Goal: Transaction & Acquisition: Subscribe to service/newsletter

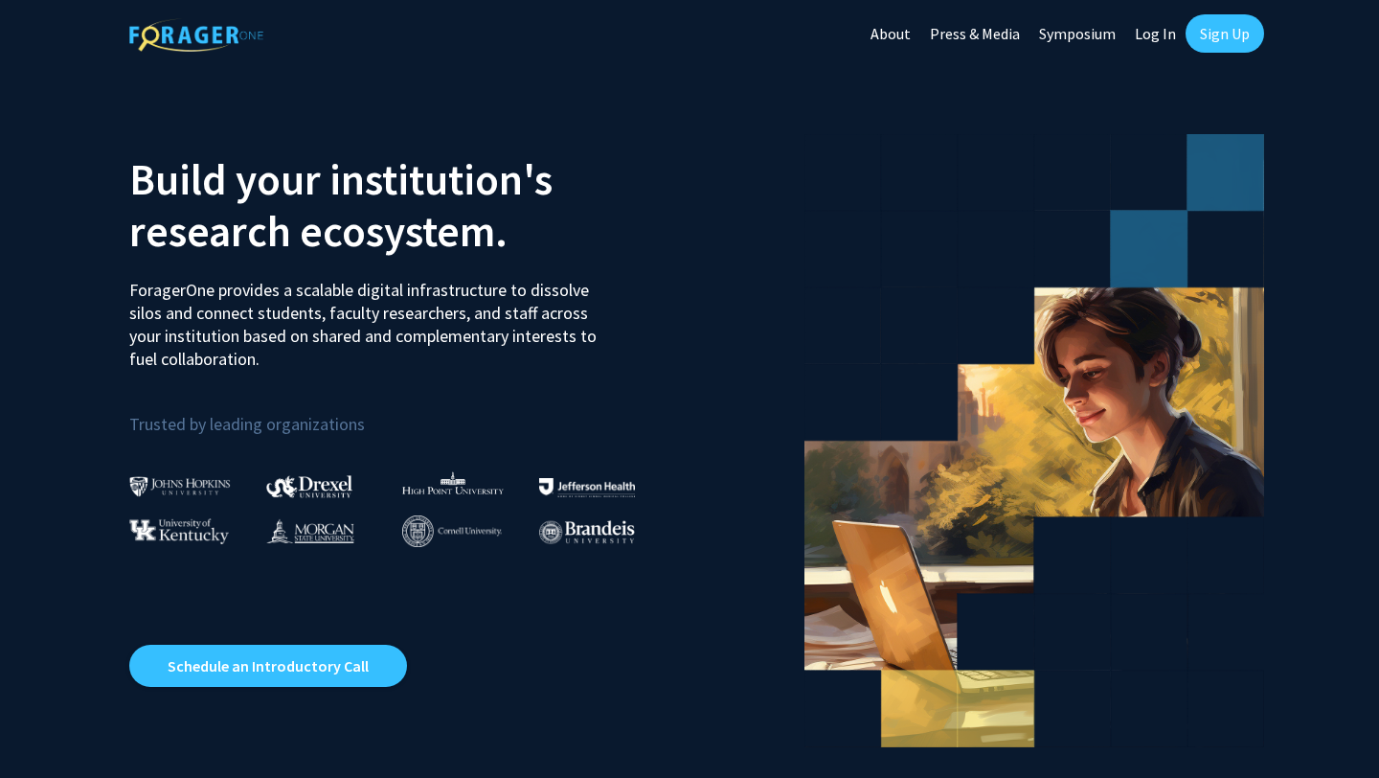
click at [1207, 38] on link "Sign Up" at bounding box center [1224, 33] width 79 height 38
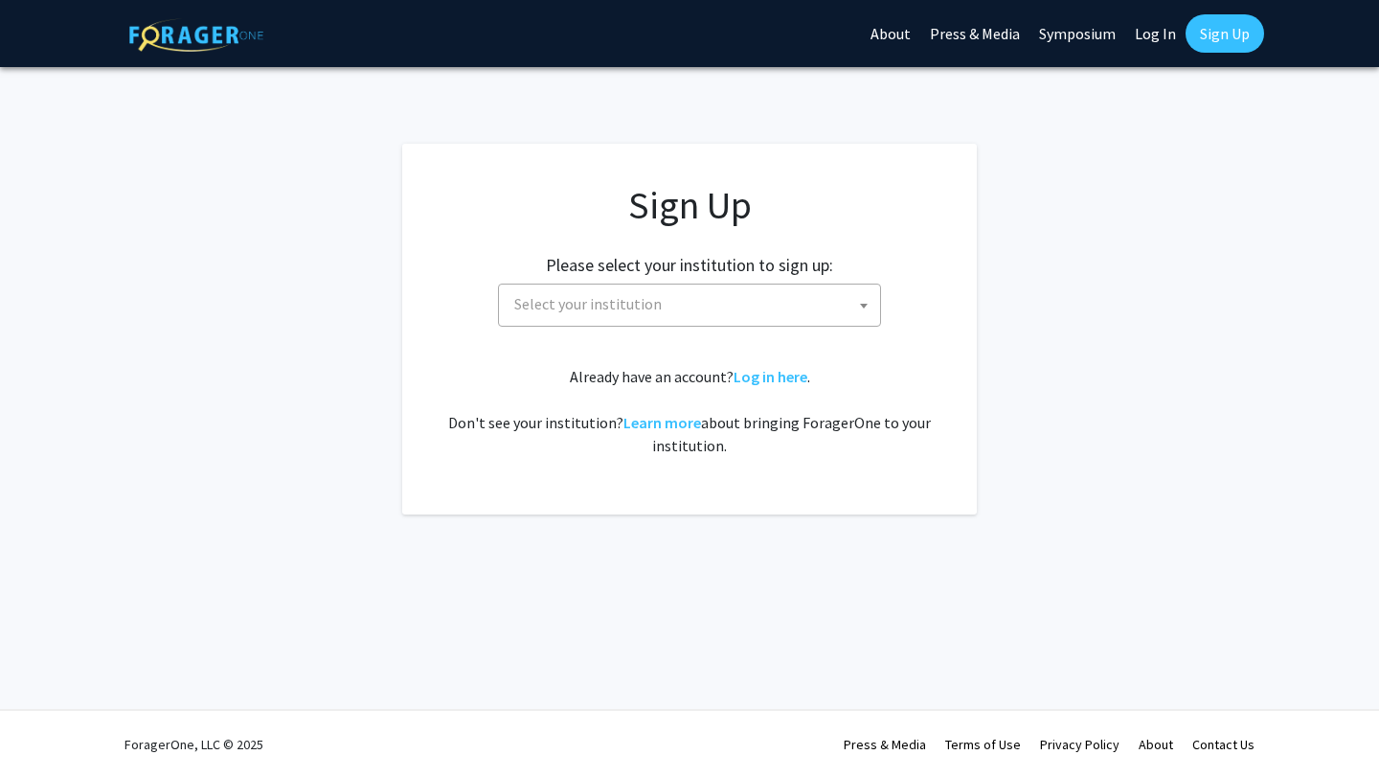
click at [776, 297] on span "Select your institution" at bounding box center [693, 303] width 373 height 39
type input "[GEOGRAPHIC_DATA][PERSON_NAME]"
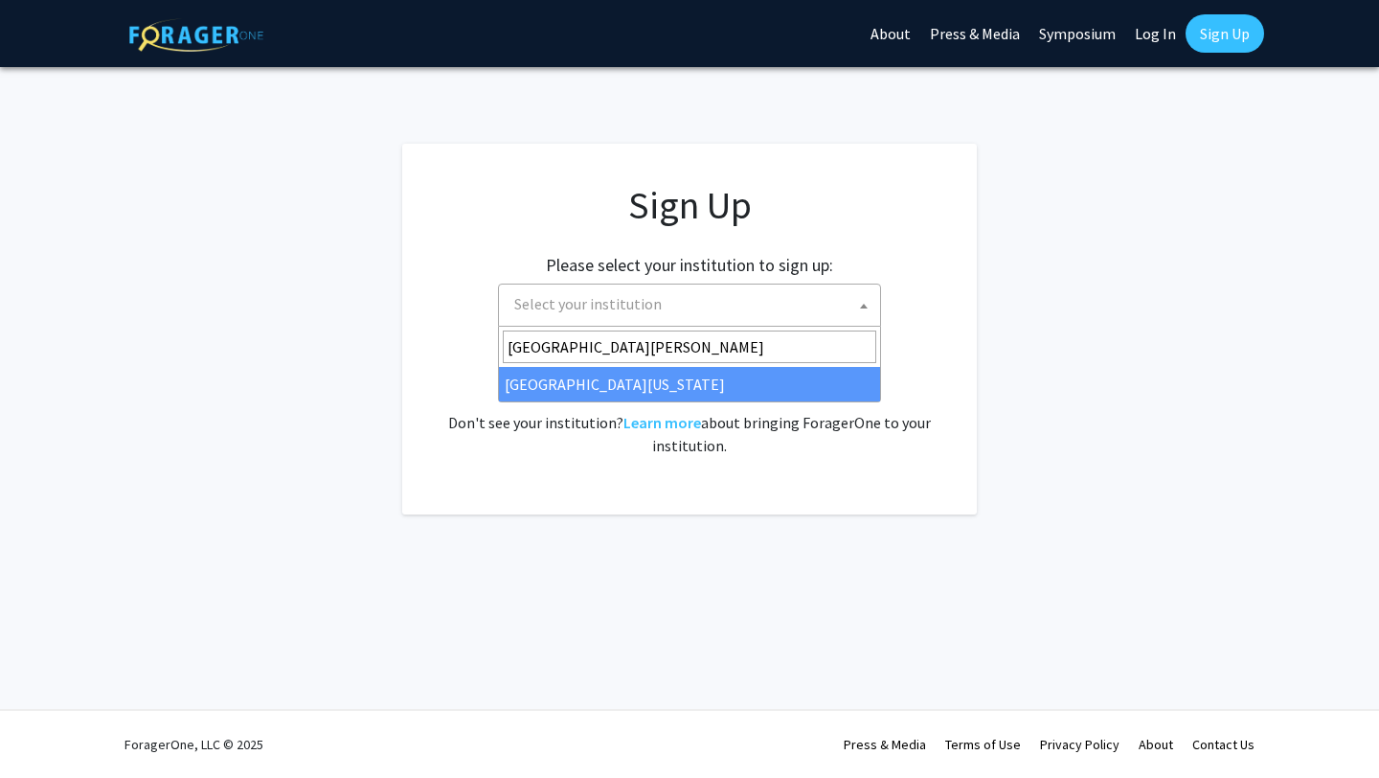
select select "31"
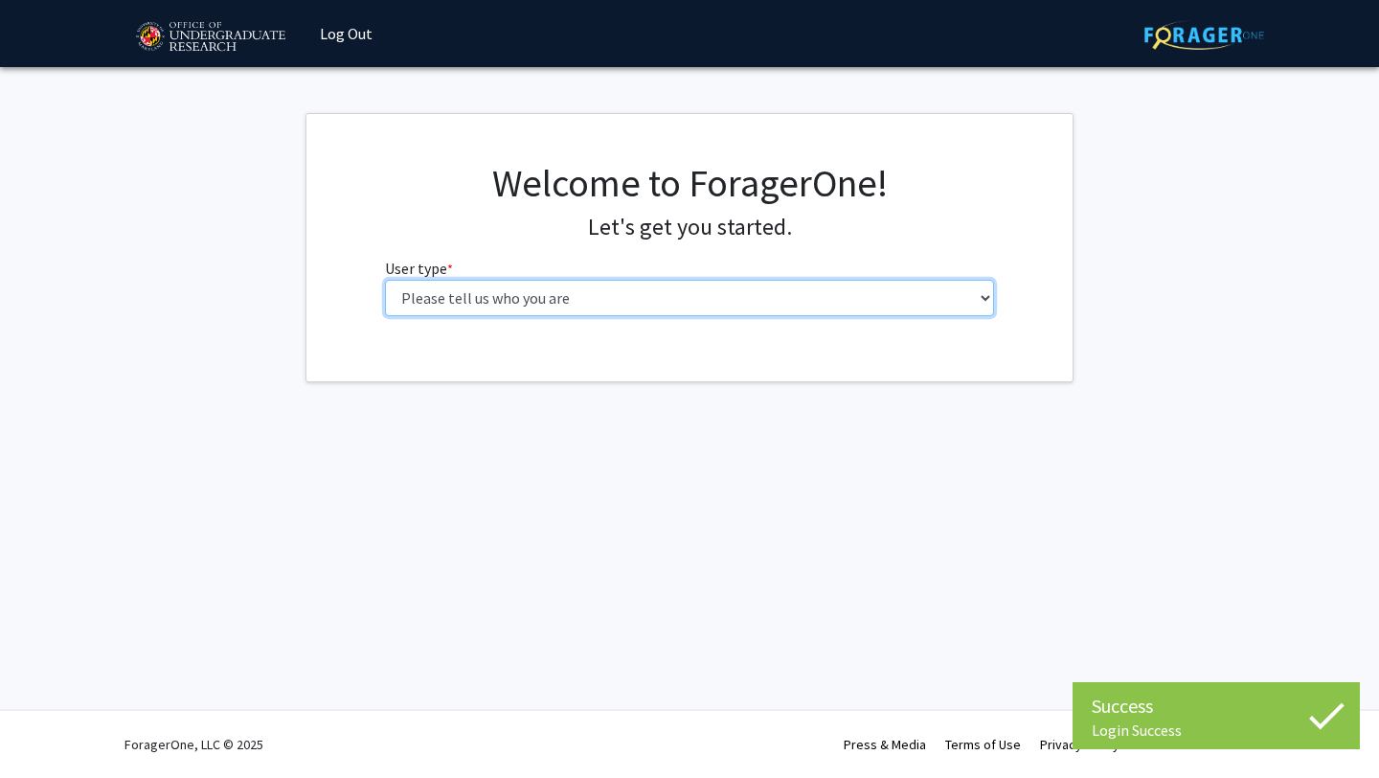
click at [662, 297] on select "Please tell us who you are Undergraduate Student Master's Student Doctoral Cand…" at bounding box center [690, 298] width 610 height 36
select select "1: undergrad"
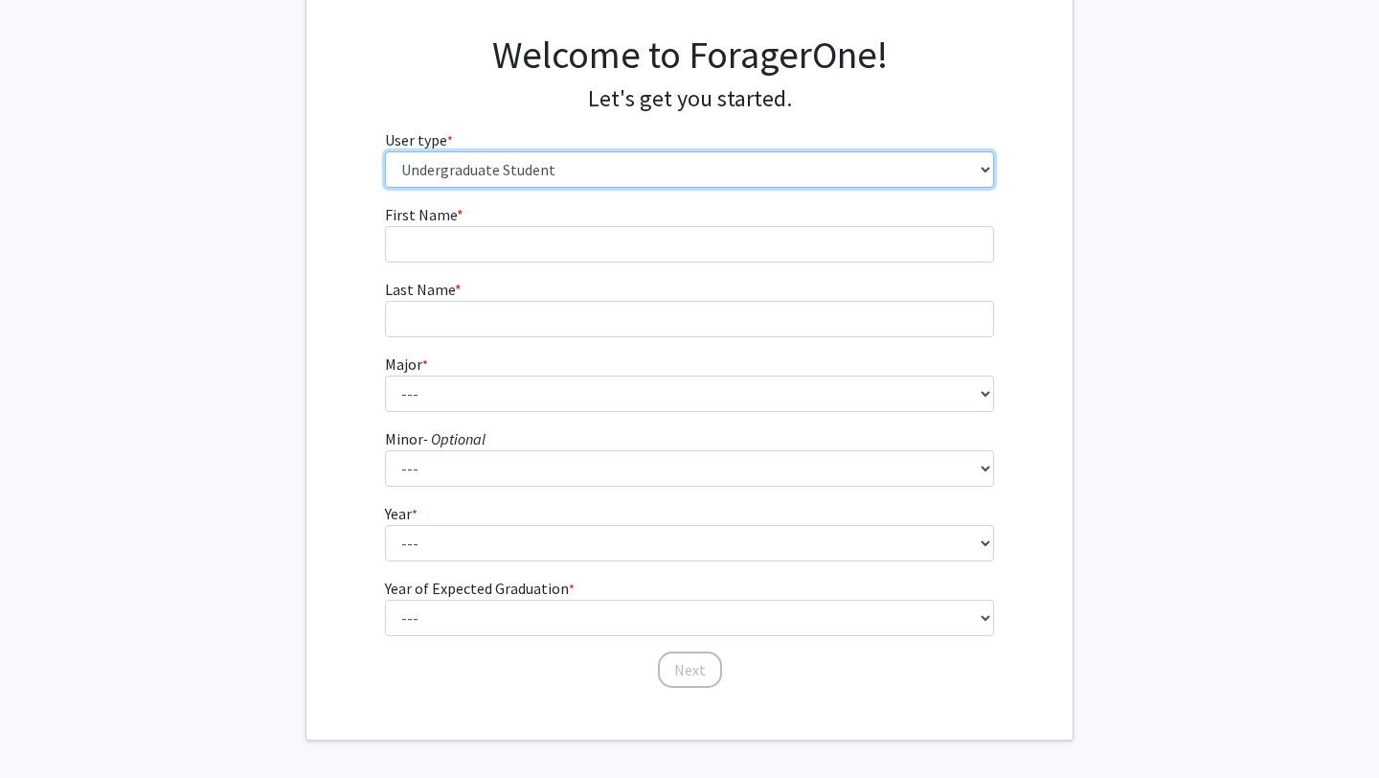
scroll to position [140, 0]
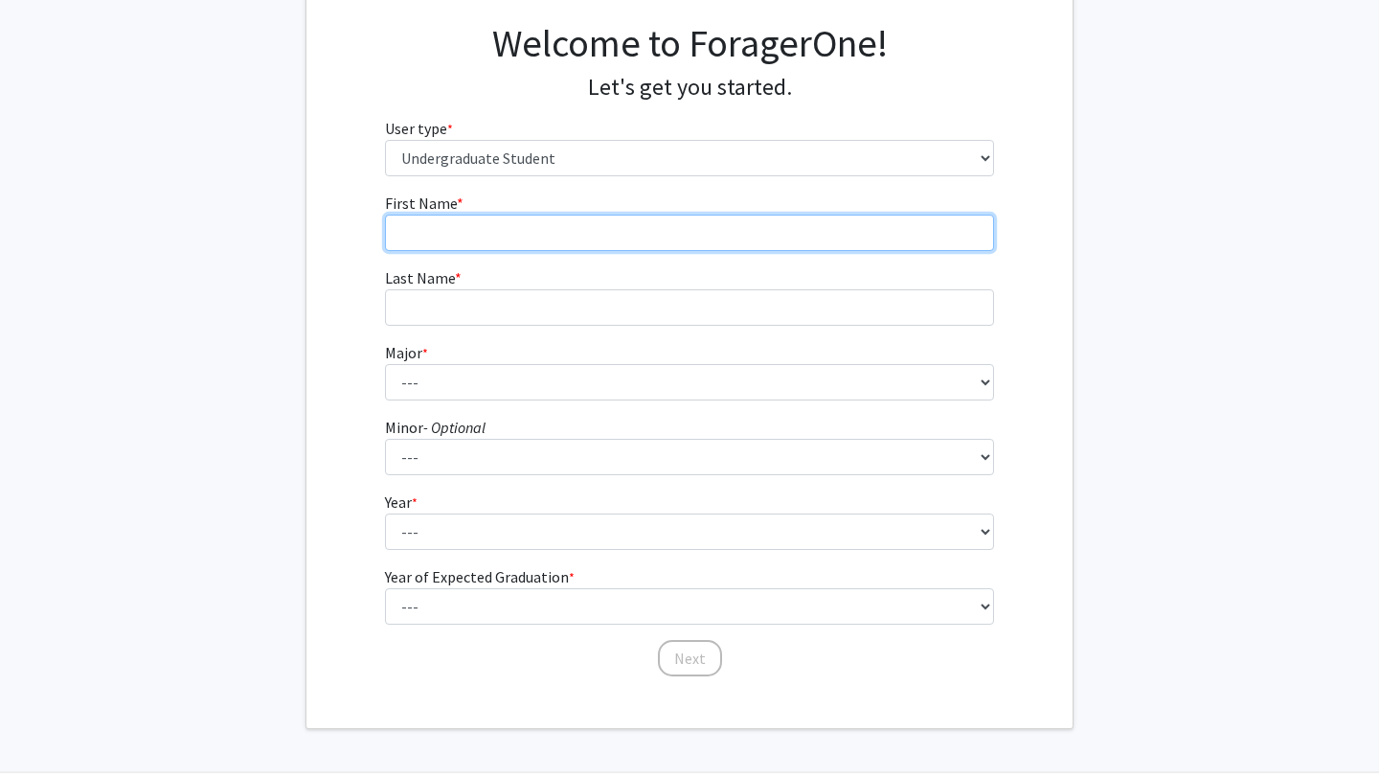
click at [553, 239] on input "First Name * required" at bounding box center [690, 232] width 610 height 36
type input "Dalia"
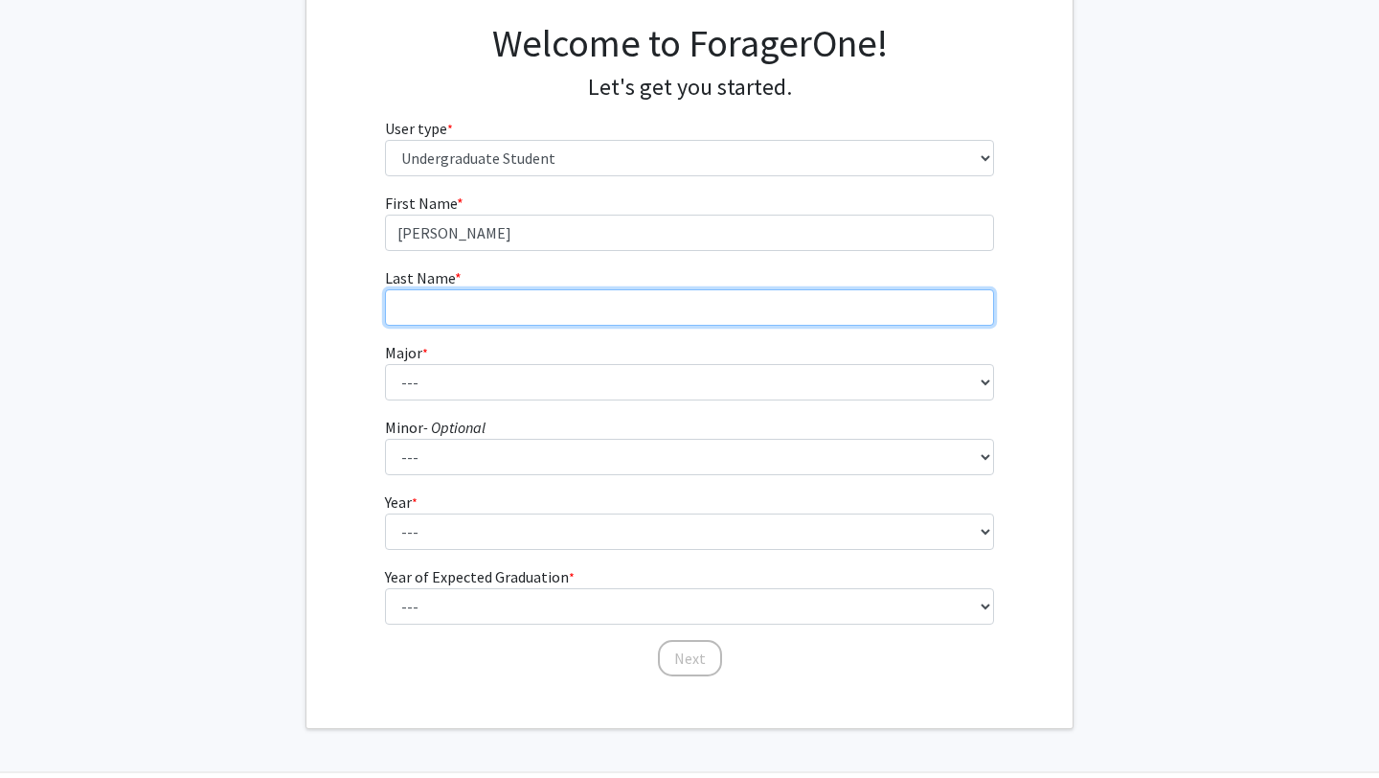
type input "Bader"
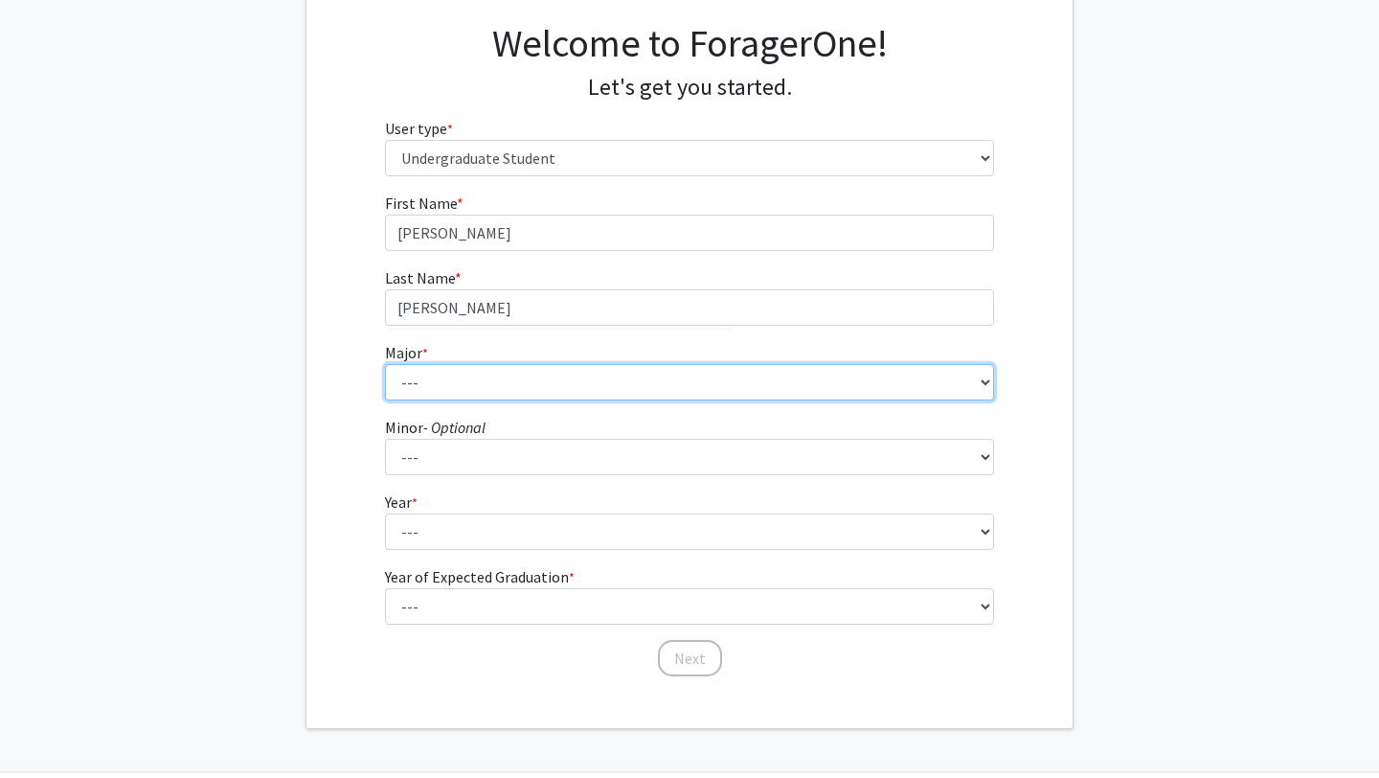
click at [472, 385] on select "--- Accounting Aerospace Engineering African American and Africana Studies Agri…" at bounding box center [690, 382] width 610 height 36
select select "28: 2329"
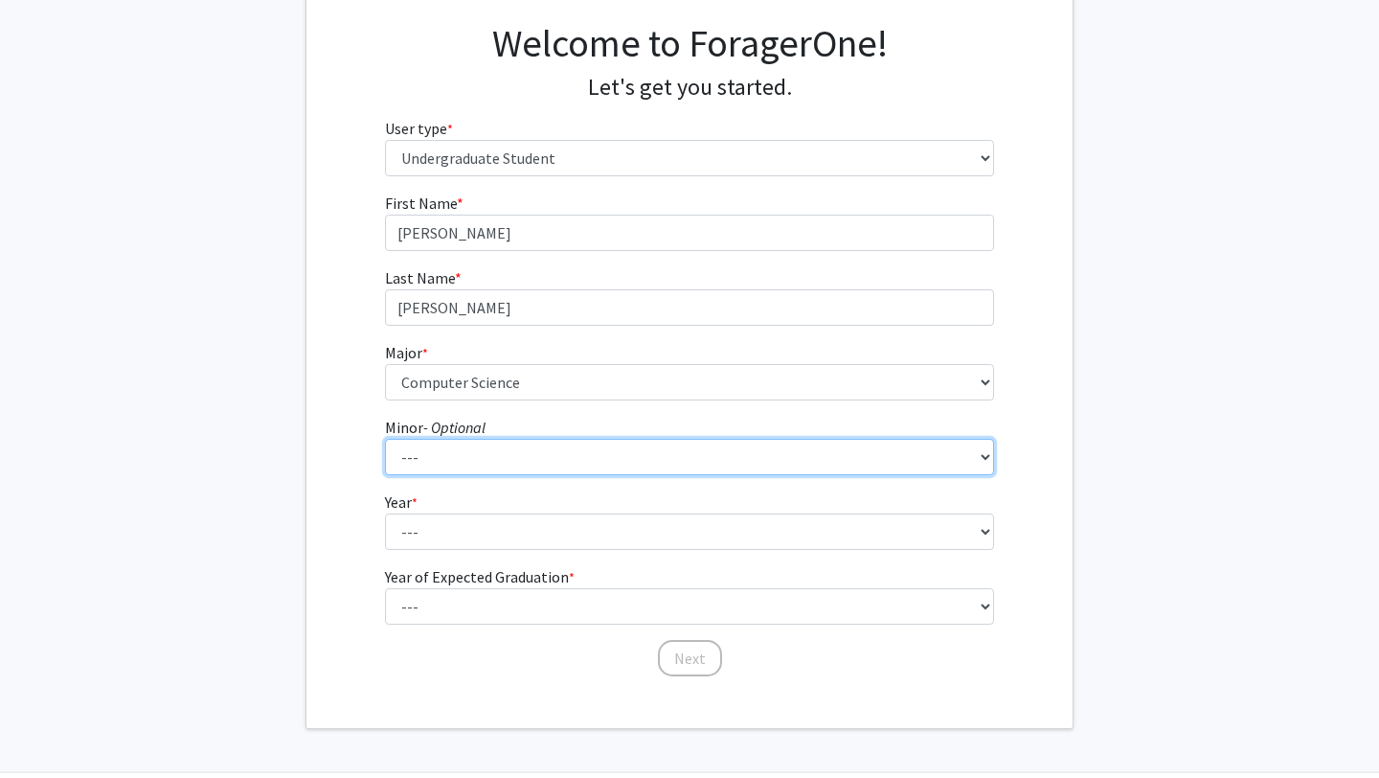
click at [483, 458] on select "--- Actuarial Mathematics Advanced Cybersecurity Experience for Students Africa…" at bounding box center [690, 457] width 610 height 36
select select "108: 1911"
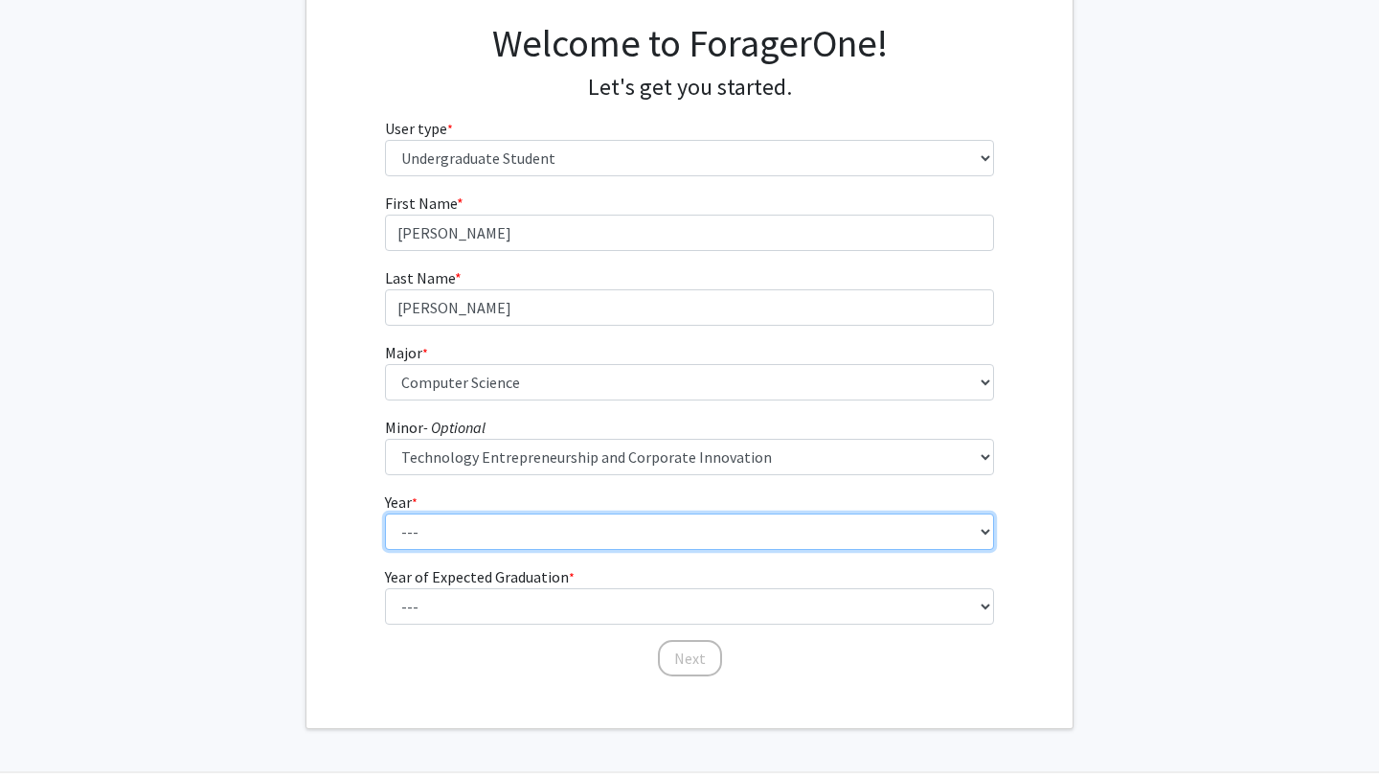
click at [457, 530] on select "--- First-year Sophomore Junior Senior Postbaccalaureate Certificate" at bounding box center [690, 531] width 610 height 36
select select "3: junior"
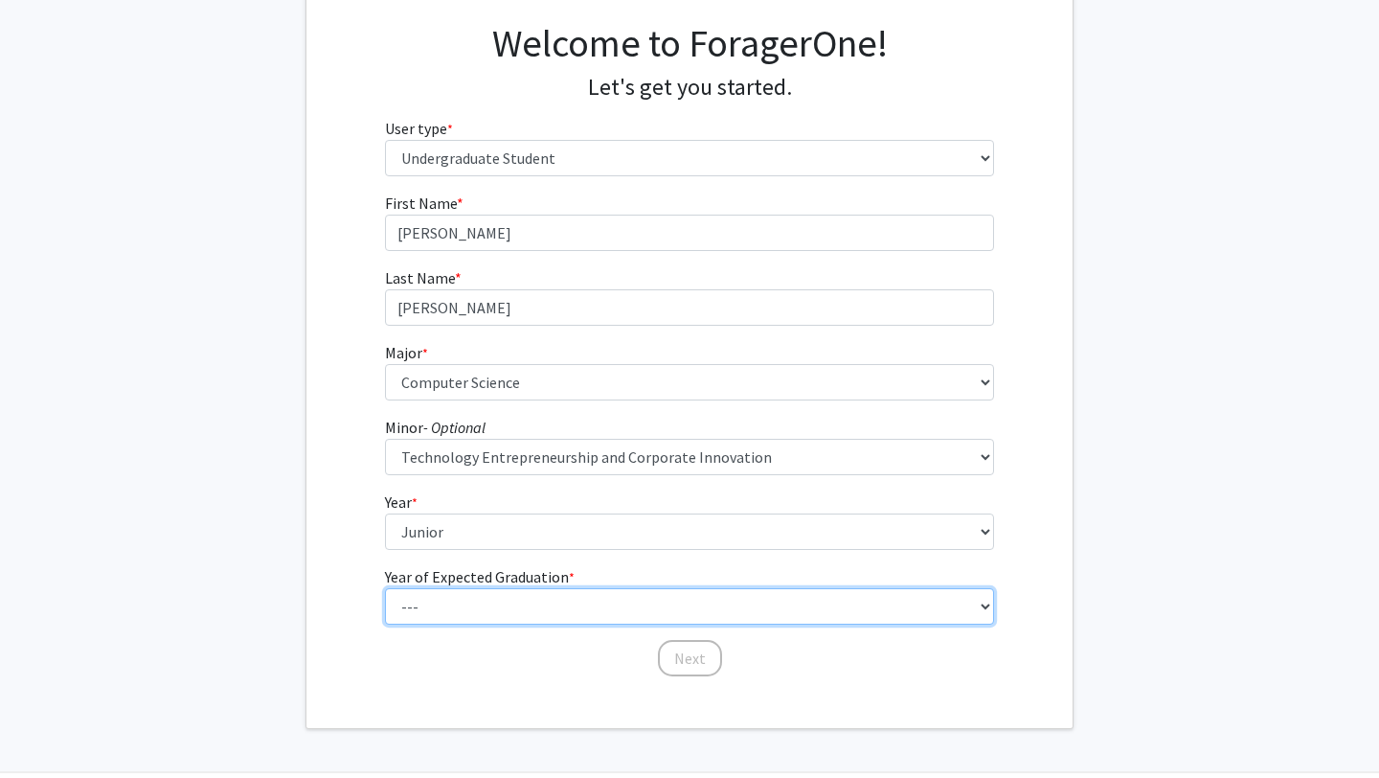
click at [442, 607] on select "--- 2025 2026 2027 2028 2029 2030 2031 2032 2033 2034" at bounding box center [690, 606] width 610 height 36
select select "3: 2027"
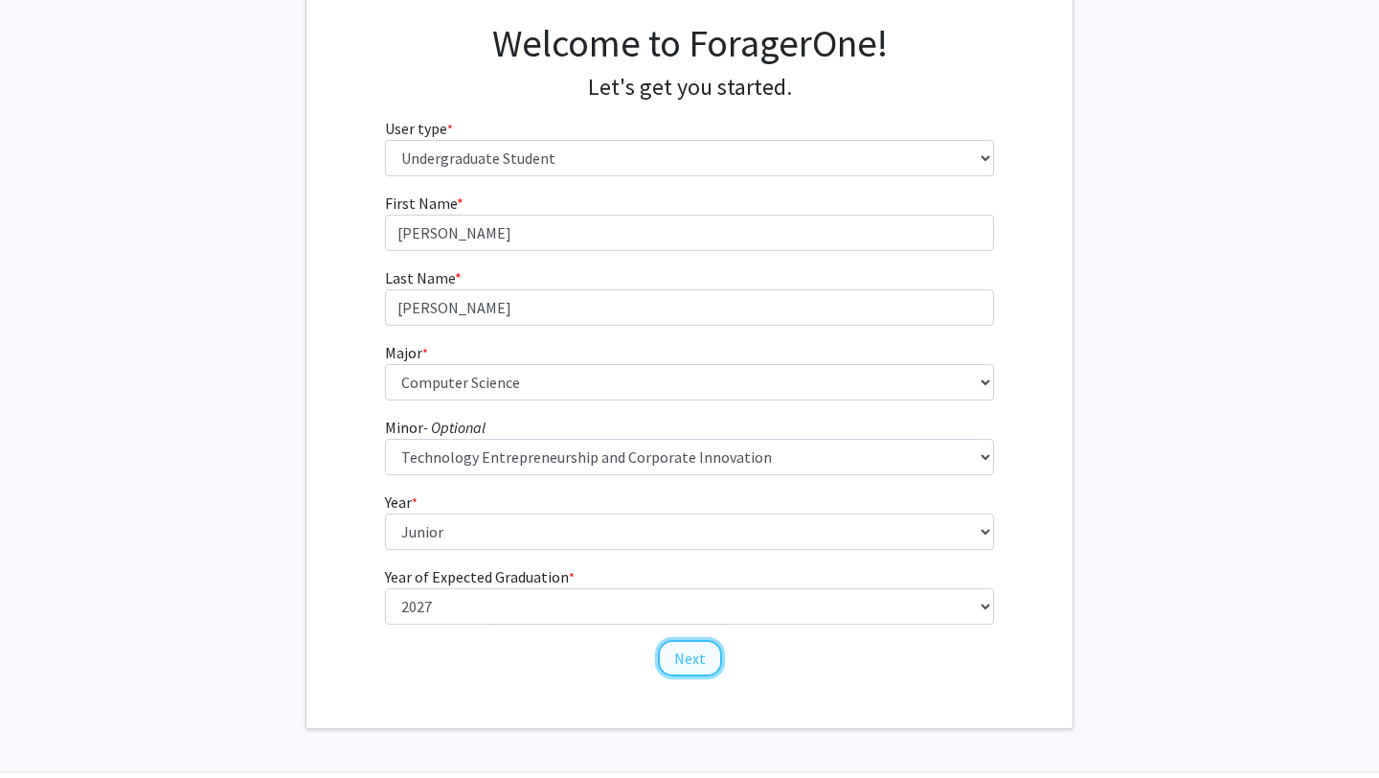
click at [686, 663] on button "Next" at bounding box center [690, 658] width 64 height 36
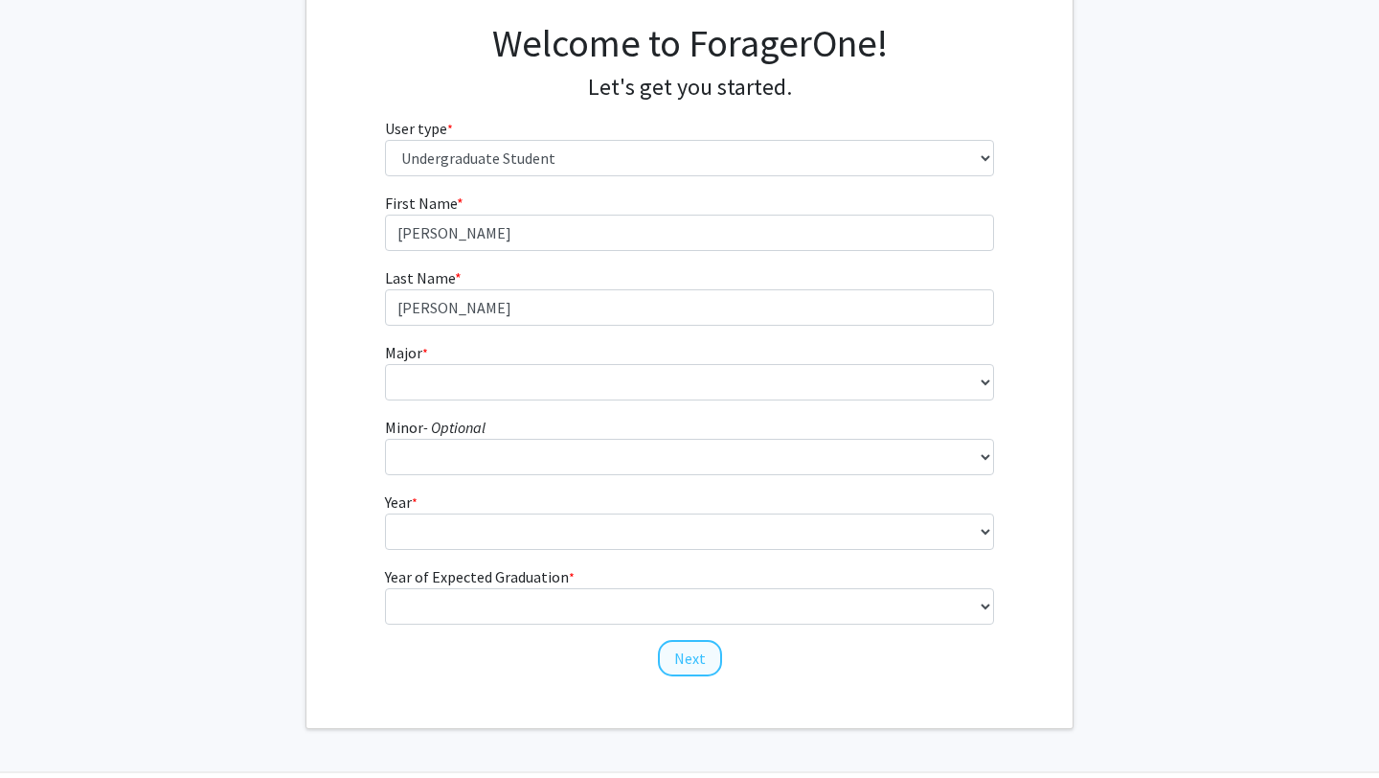
scroll to position [0, 0]
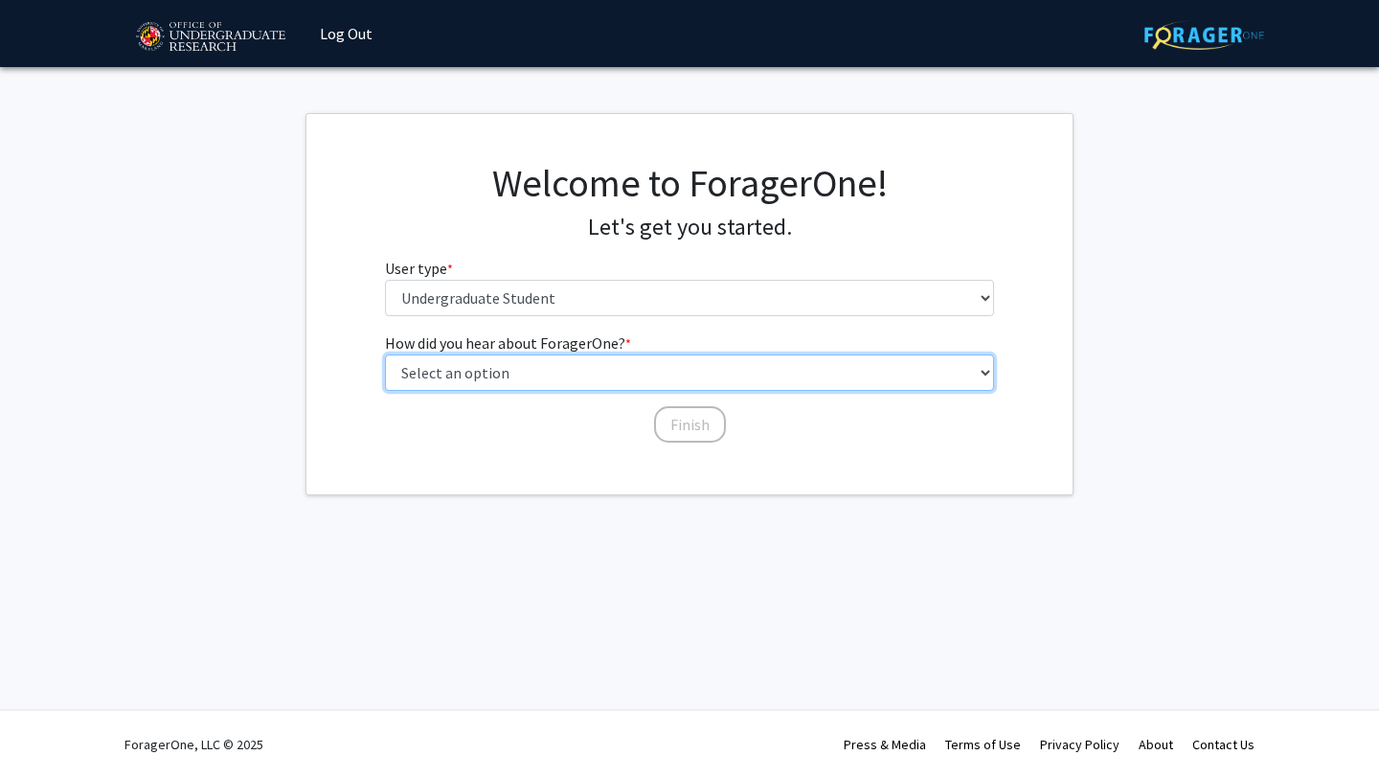
click at [679, 359] on select "Select an option Peer/student recommendation Faculty/staff recommendation Unive…" at bounding box center [690, 372] width 610 height 36
select select "3: university_website"
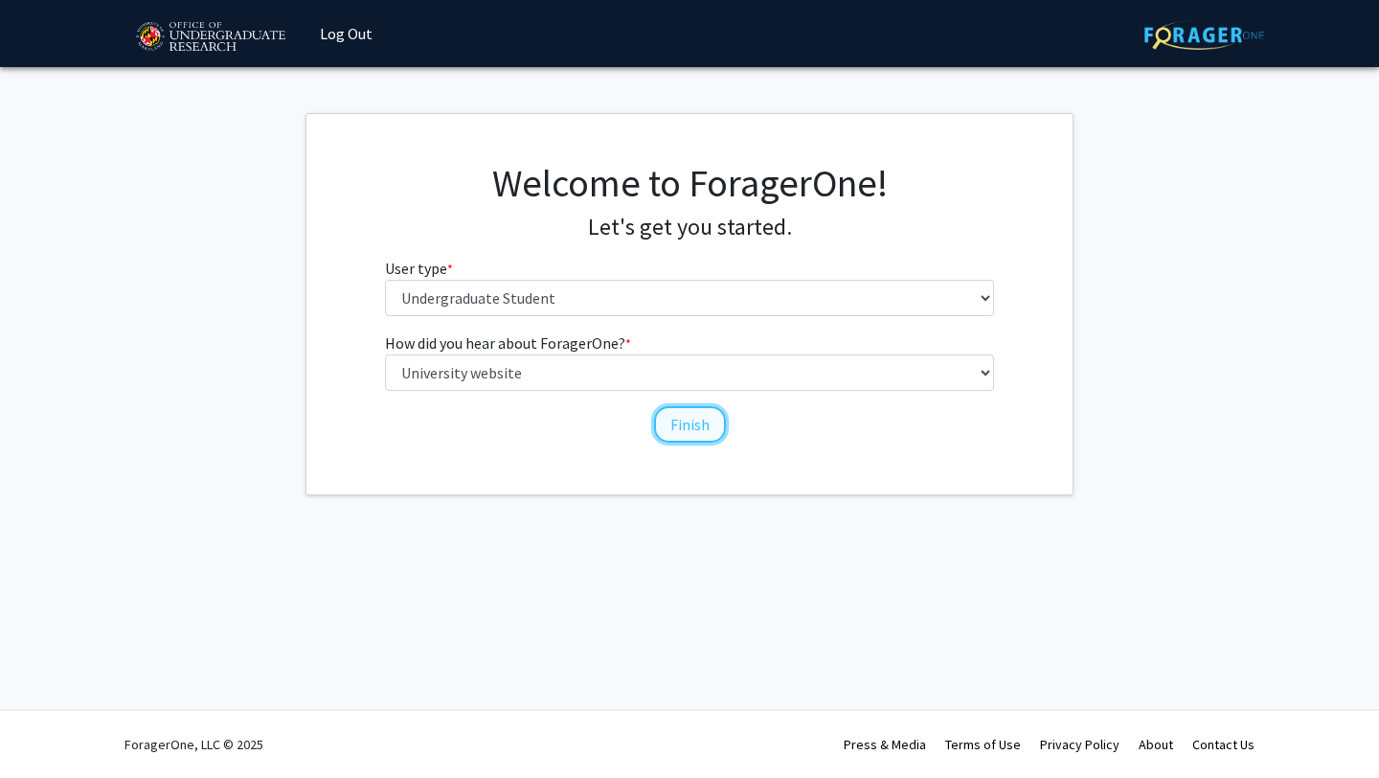
click at [688, 431] on button "Finish" at bounding box center [690, 424] width 72 height 36
